Goal: Information Seeking & Learning: Learn about a topic

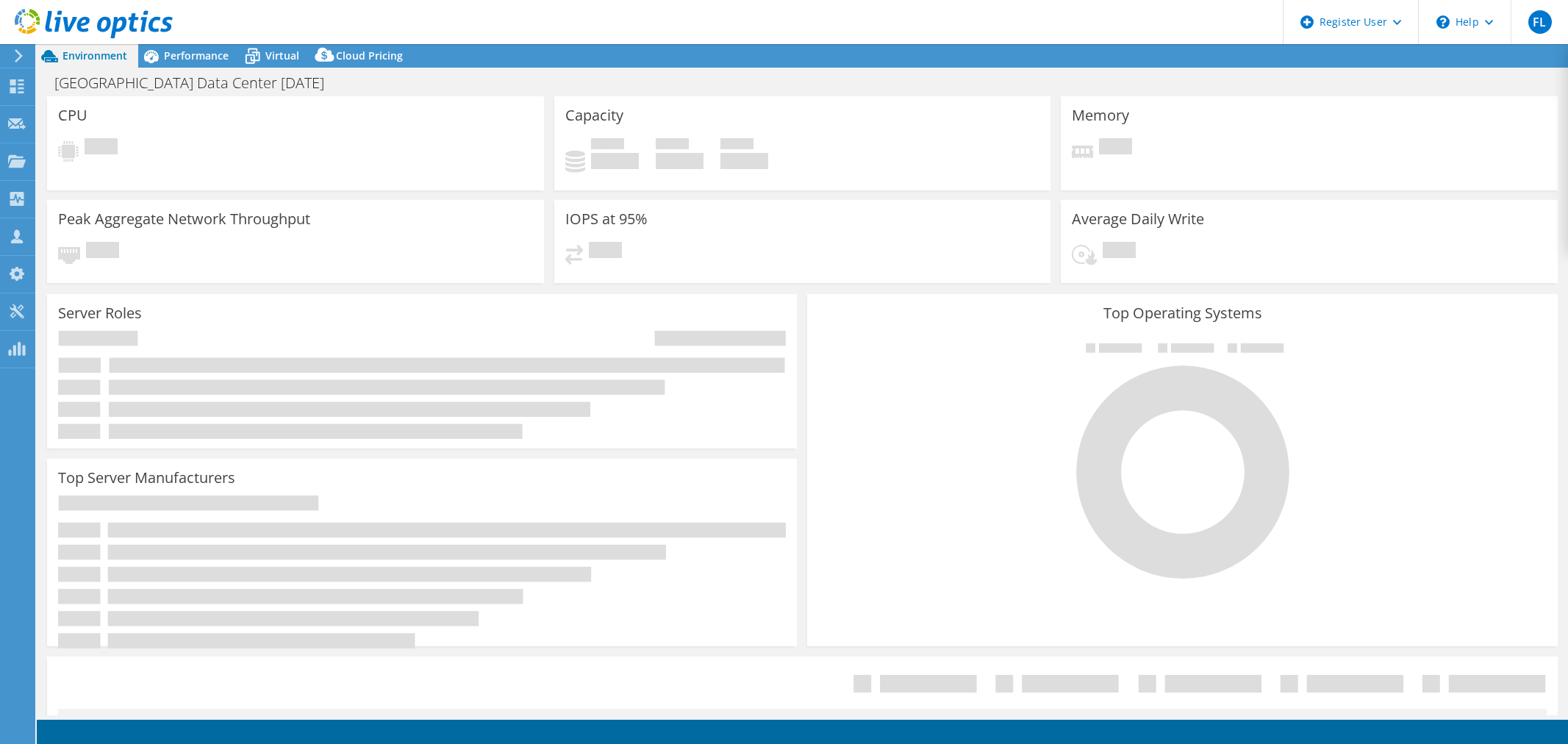
select select "USD"
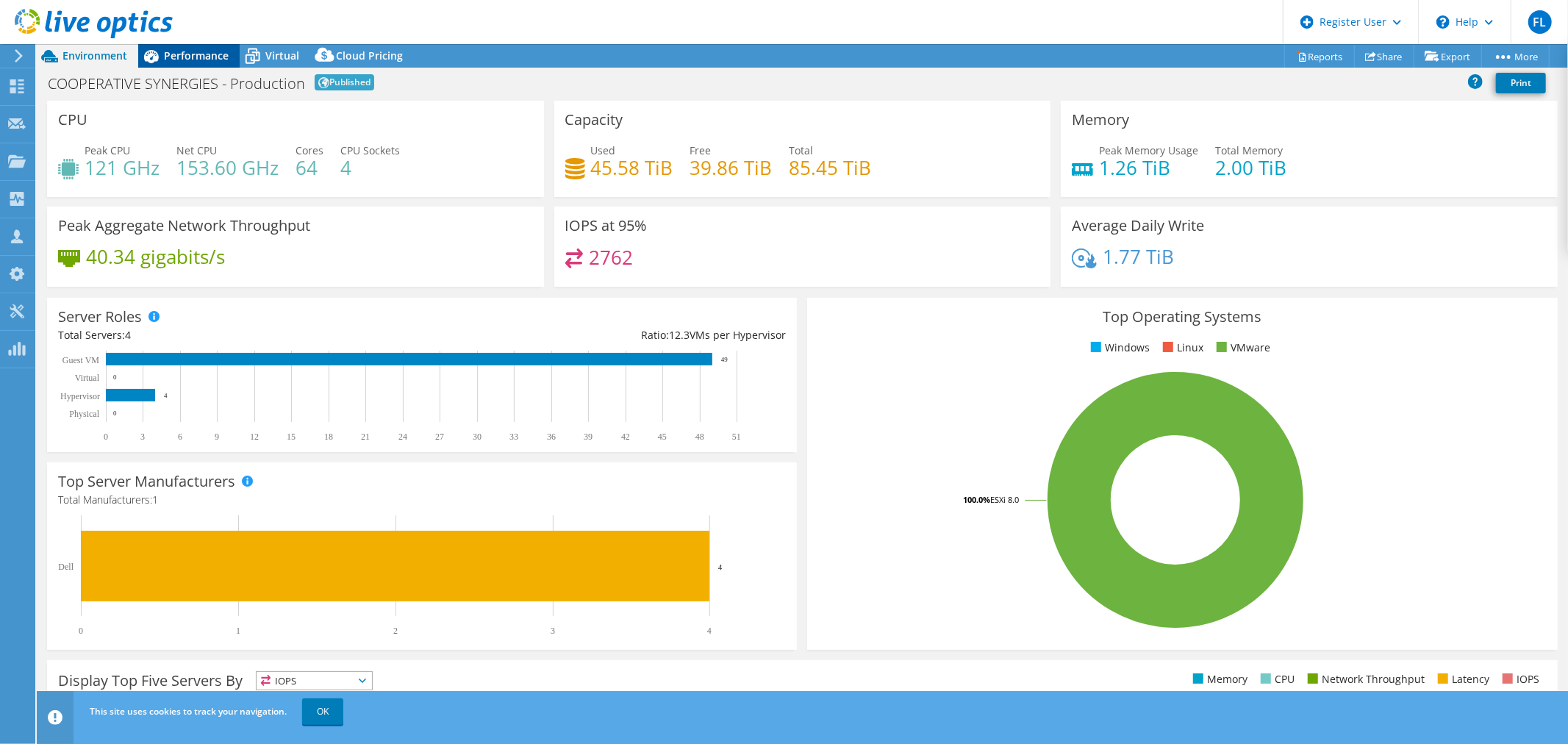
click at [182, 54] on span "Performance" at bounding box center [195, 55] width 64 height 14
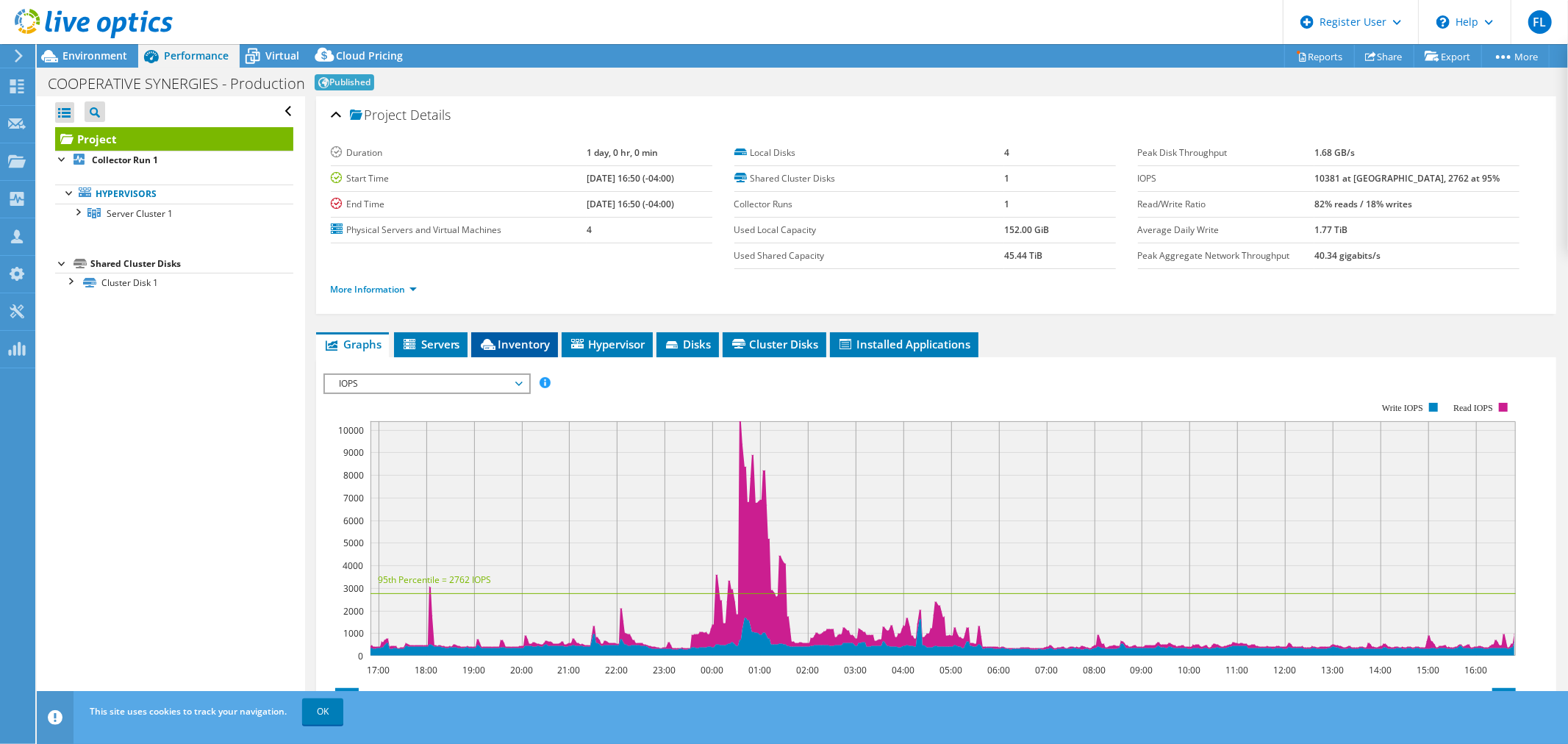
click at [542, 339] on span "Inventory" at bounding box center [514, 344] width 72 height 15
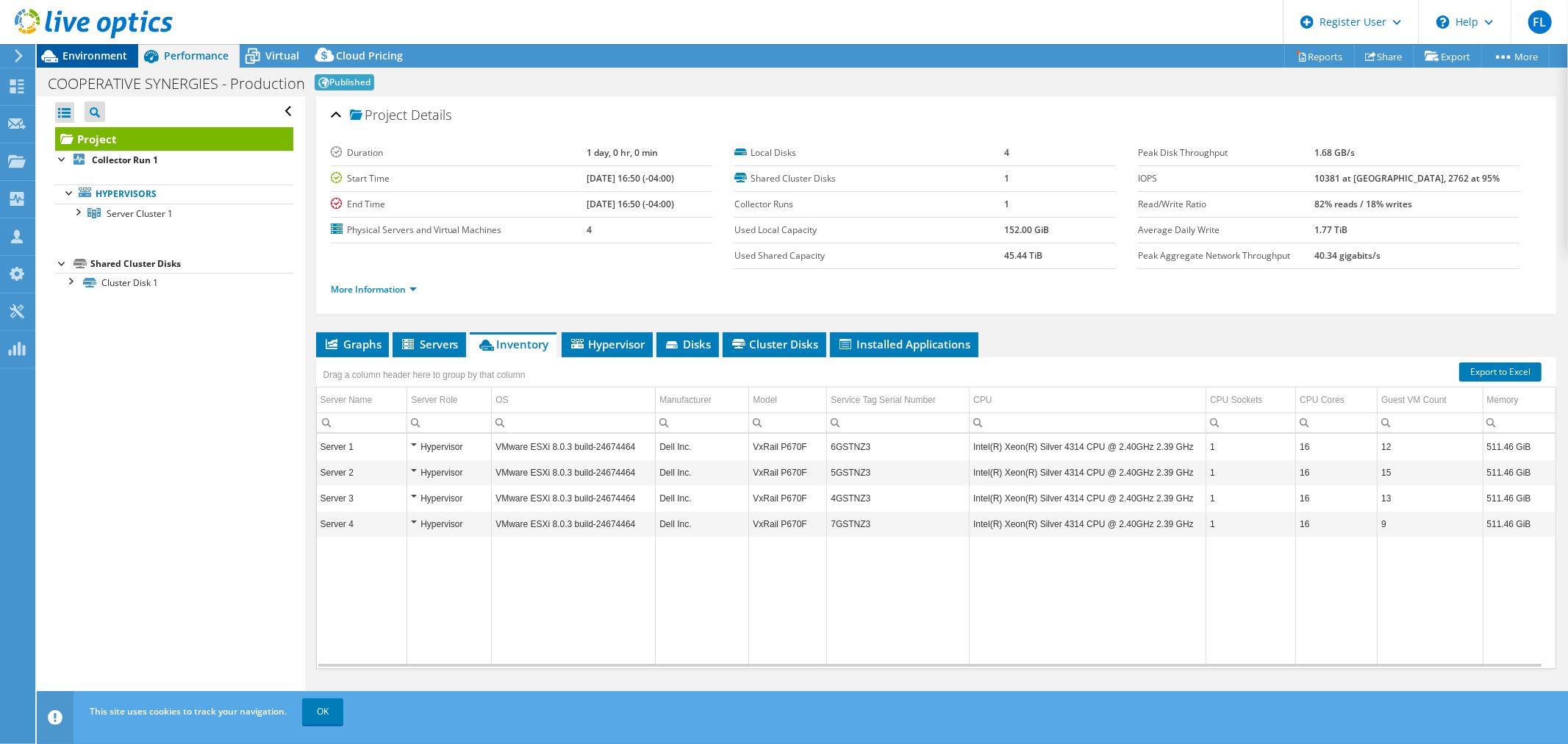
click at [113, 62] on span "Environment" at bounding box center [94, 55] width 64 height 14
